Goal: Entertainment & Leisure: Consume media (video, audio)

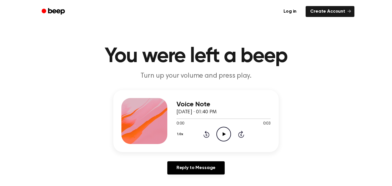
click at [222, 133] on icon "Play Audio" at bounding box center [223, 134] width 15 height 15
click at [224, 134] on icon at bounding box center [223, 134] width 3 height 4
click at [227, 133] on icon "Play Audio" at bounding box center [223, 134] width 15 height 15
click at [226, 135] on icon "Play Audio" at bounding box center [223, 134] width 15 height 15
click at [224, 129] on icon "Play Audio" at bounding box center [223, 134] width 15 height 15
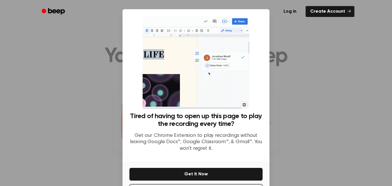
click at [365, 86] on div at bounding box center [196, 93] width 392 height 186
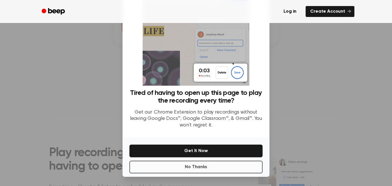
scroll to position [107, 0]
click at [189, 168] on button "No Thanks" at bounding box center [195, 166] width 133 height 13
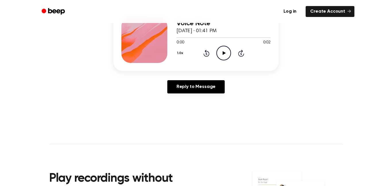
scroll to position [80, 0]
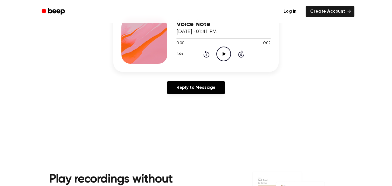
click at [218, 55] on icon "Play Audio" at bounding box center [223, 53] width 15 height 15
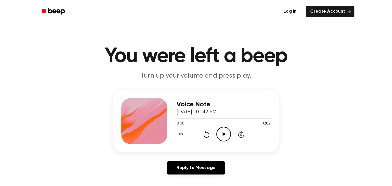
click at [226, 131] on icon "Play Audio" at bounding box center [223, 134] width 15 height 15
click at [226, 138] on icon "Play Audio" at bounding box center [223, 134] width 15 height 15
click at [223, 130] on icon "Play Audio" at bounding box center [223, 134] width 15 height 15
click at [228, 138] on icon "Play Audio" at bounding box center [223, 134] width 15 height 15
click at [225, 132] on icon "Play Audio" at bounding box center [223, 134] width 15 height 15
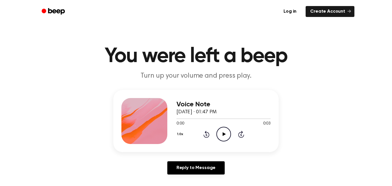
click at [220, 135] on icon "Play Audio" at bounding box center [223, 134] width 15 height 15
click at [216, 131] on icon "Play Audio" at bounding box center [223, 134] width 15 height 15
click at [220, 139] on icon "Play Audio" at bounding box center [223, 134] width 15 height 15
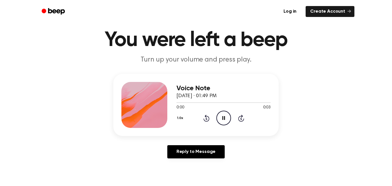
scroll to position [20, 0]
